Goal: Navigation & Orientation: Find specific page/section

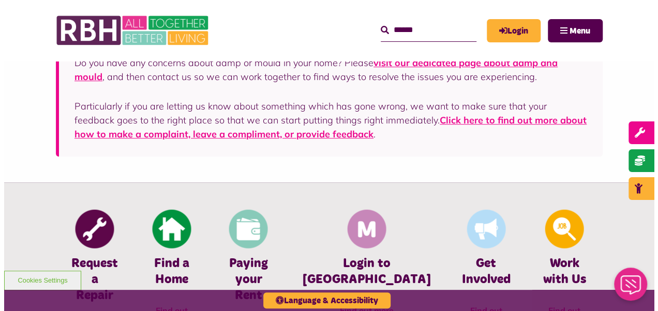
scroll to position [310, 0]
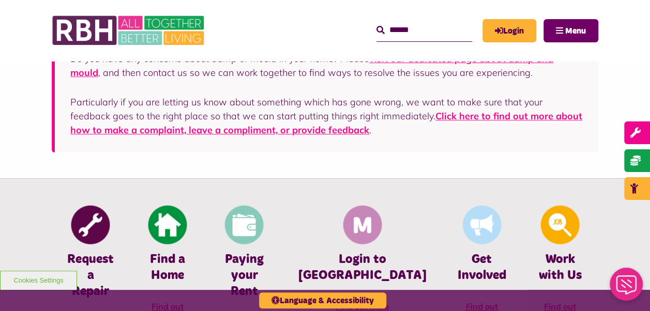
click at [558, 35] on button "Menu" at bounding box center [571, 30] width 55 height 23
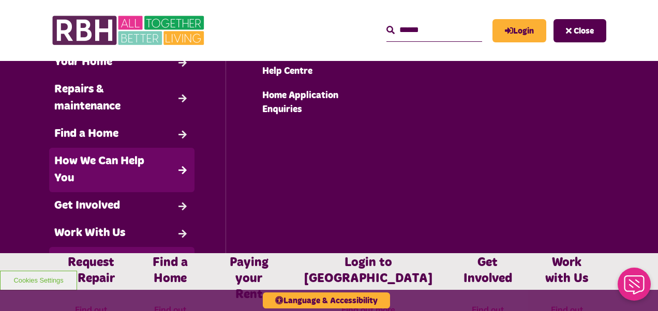
scroll to position [0, 0]
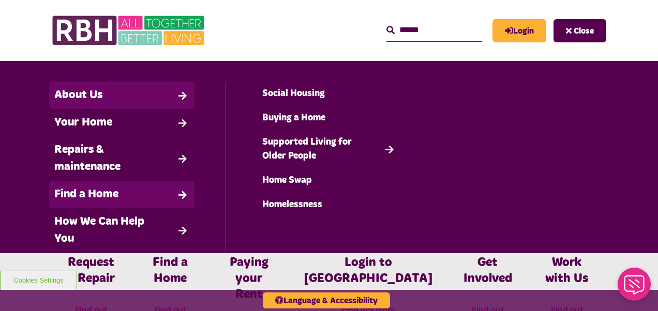
click at [122, 93] on link "About Us" at bounding box center [121, 95] width 145 height 27
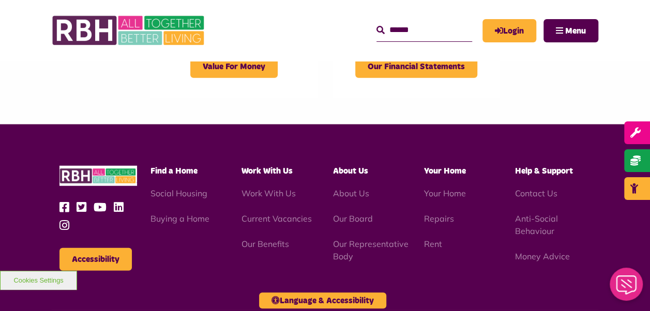
scroll to position [1293, 0]
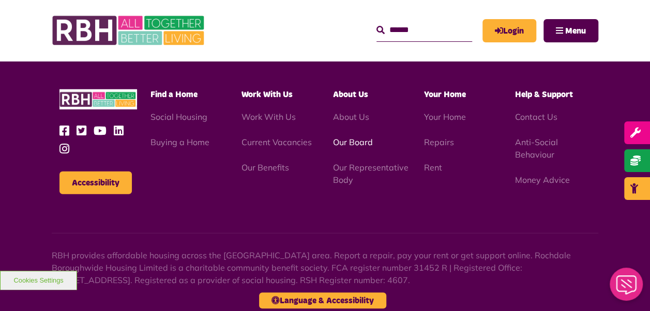
click at [342, 147] on link "Our Board" at bounding box center [353, 142] width 40 height 10
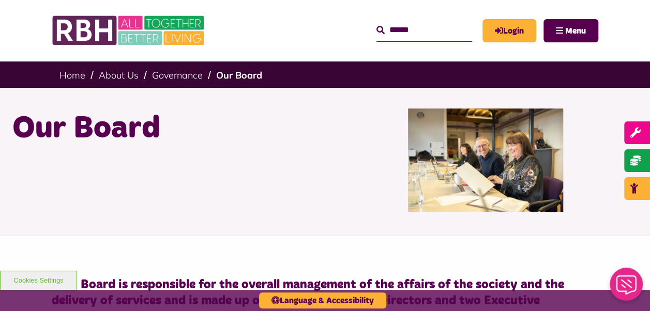
click at [167, 165] on div "Our Board" at bounding box center [165, 160] width 321 height 103
